Goal: Transaction & Acquisition: Purchase product/service

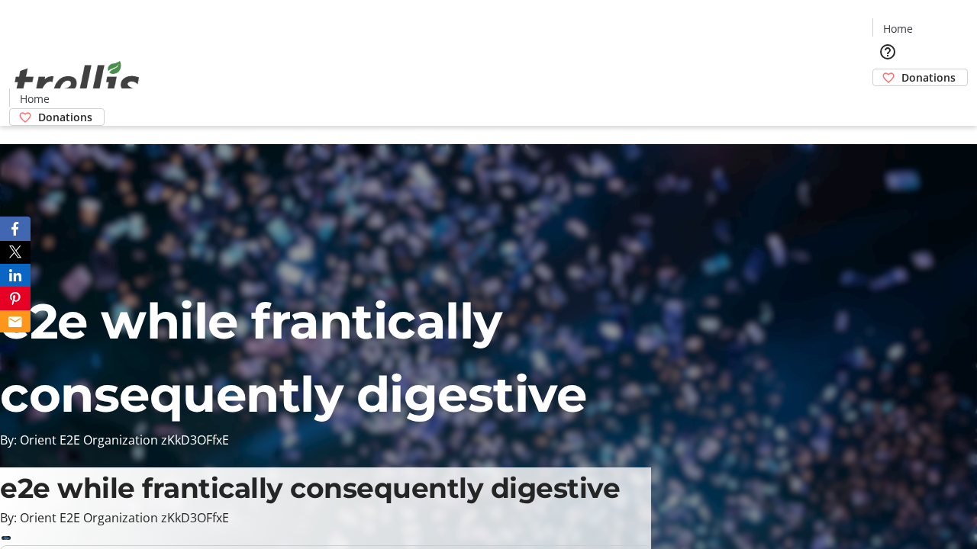
click at [901, 69] on span "Donations" at bounding box center [928, 77] width 54 height 16
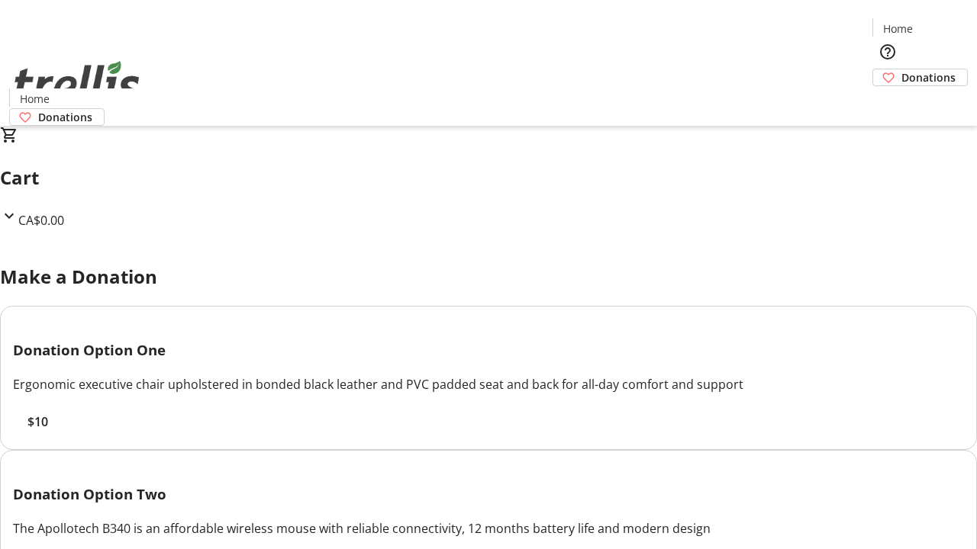
click at [48, 431] on span "$10" at bounding box center [37, 422] width 21 height 18
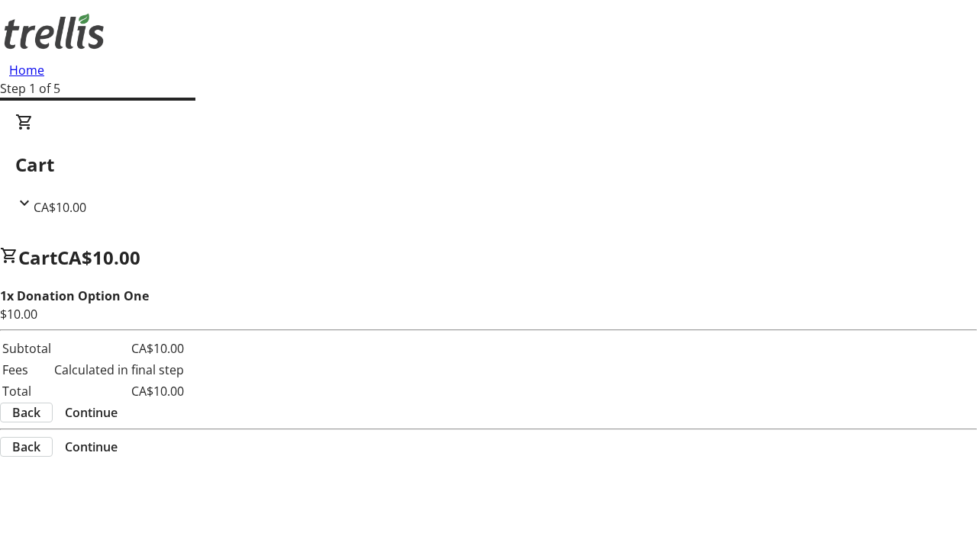
select select "CA"
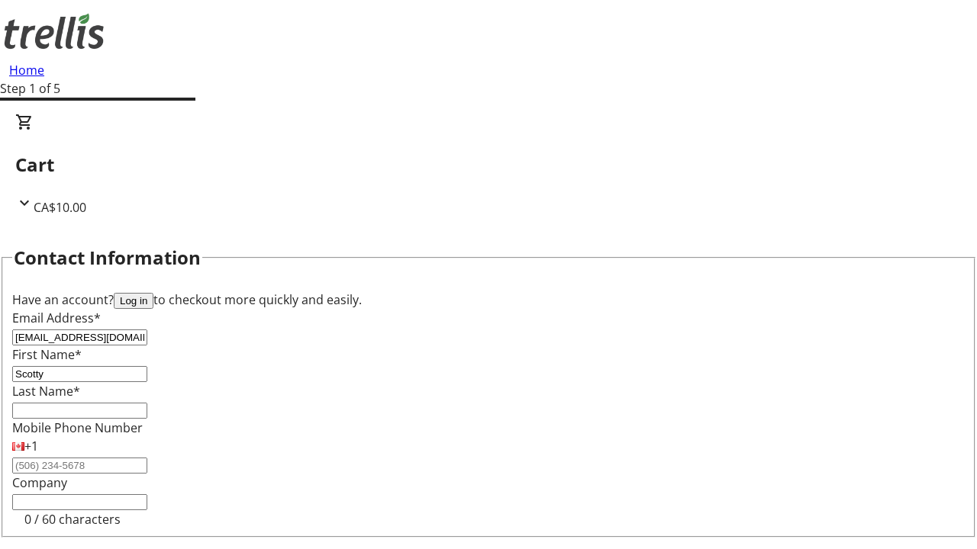
type input "Scotty"
type input "[PERSON_NAME]"
type input "[STREET_ADDRESS][PERSON_NAME]"
type input "Kelowna"
select select "BC"
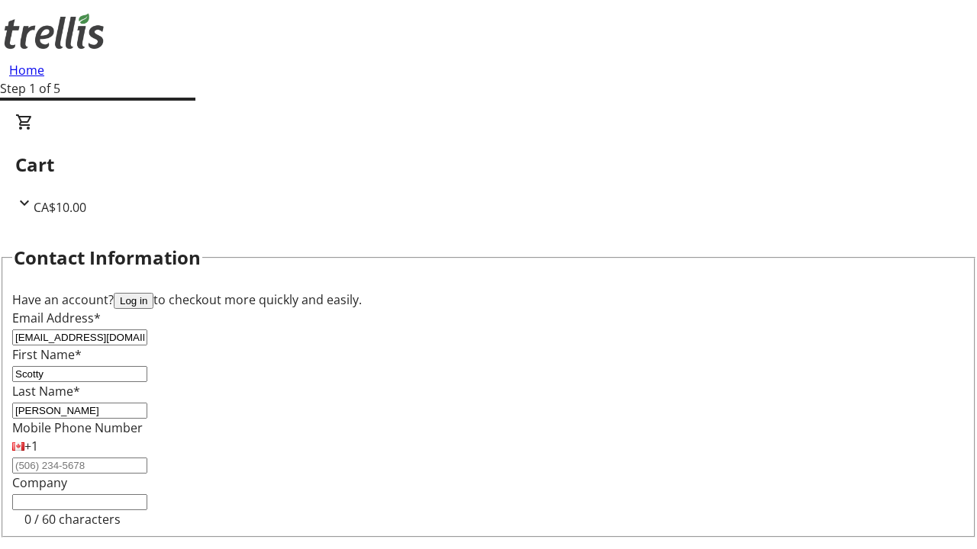
type input "Kelowna"
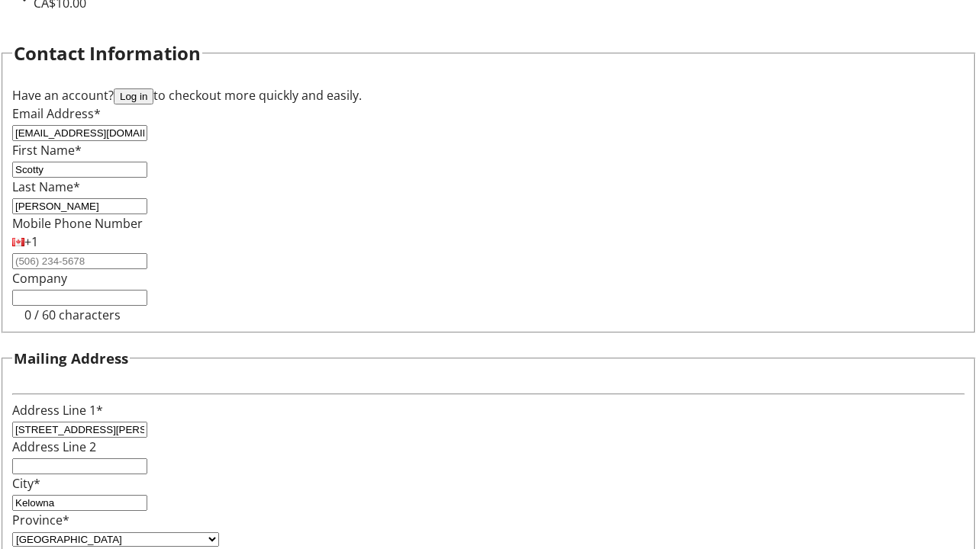
type input "V1Y 0C2"
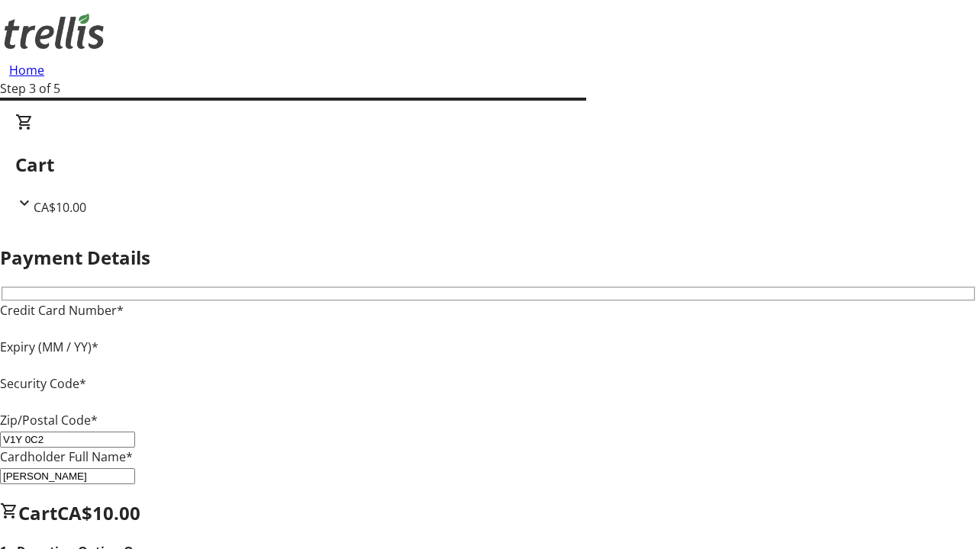
type input "V1Y 0C2"
